Goal: Transaction & Acquisition: Subscribe to service/newsletter

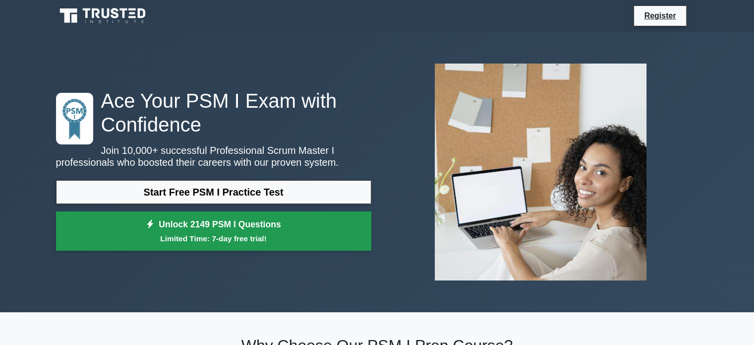
click at [177, 234] on small "Limited Time: 7-day free trial!" at bounding box center [213, 238] width 291 height 11
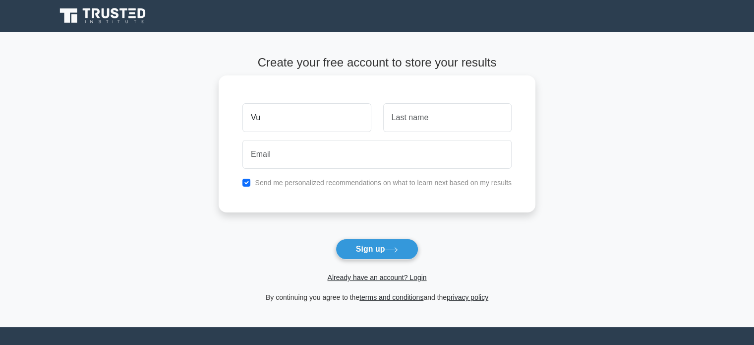
type input "Vu"
click at [456, 117] on input "text" at bounding box center [447, 117] width 128 height 29
type input "Van The"
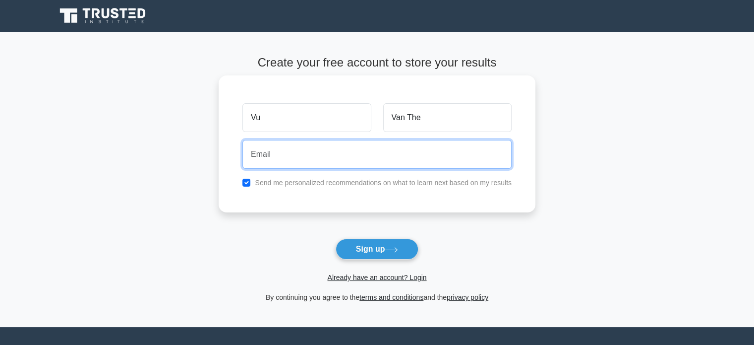
click at [325, 163] on input "email" at bounding box center [377, 154] width 269 height 29
type input "thevu.mos@gmail.com"
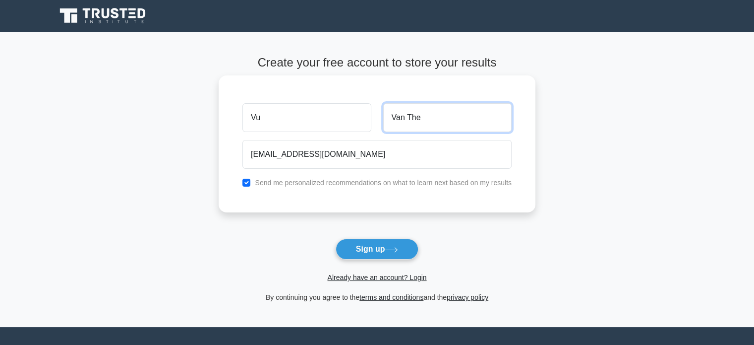
click at [421, 120] on input "Van The" at bounding box center [447, 117] width 128 height 29
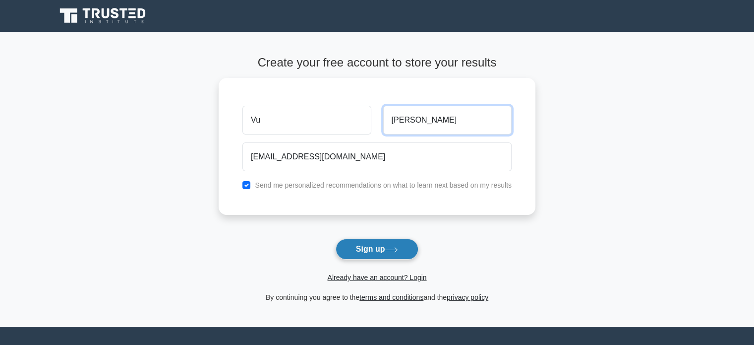
type input "Van Khang"
click at [393, 244] on button "Sign up" at bounding box center [377, 249] width 83 height 21
